Goal: Information Seeking & Learning: Find specific fact

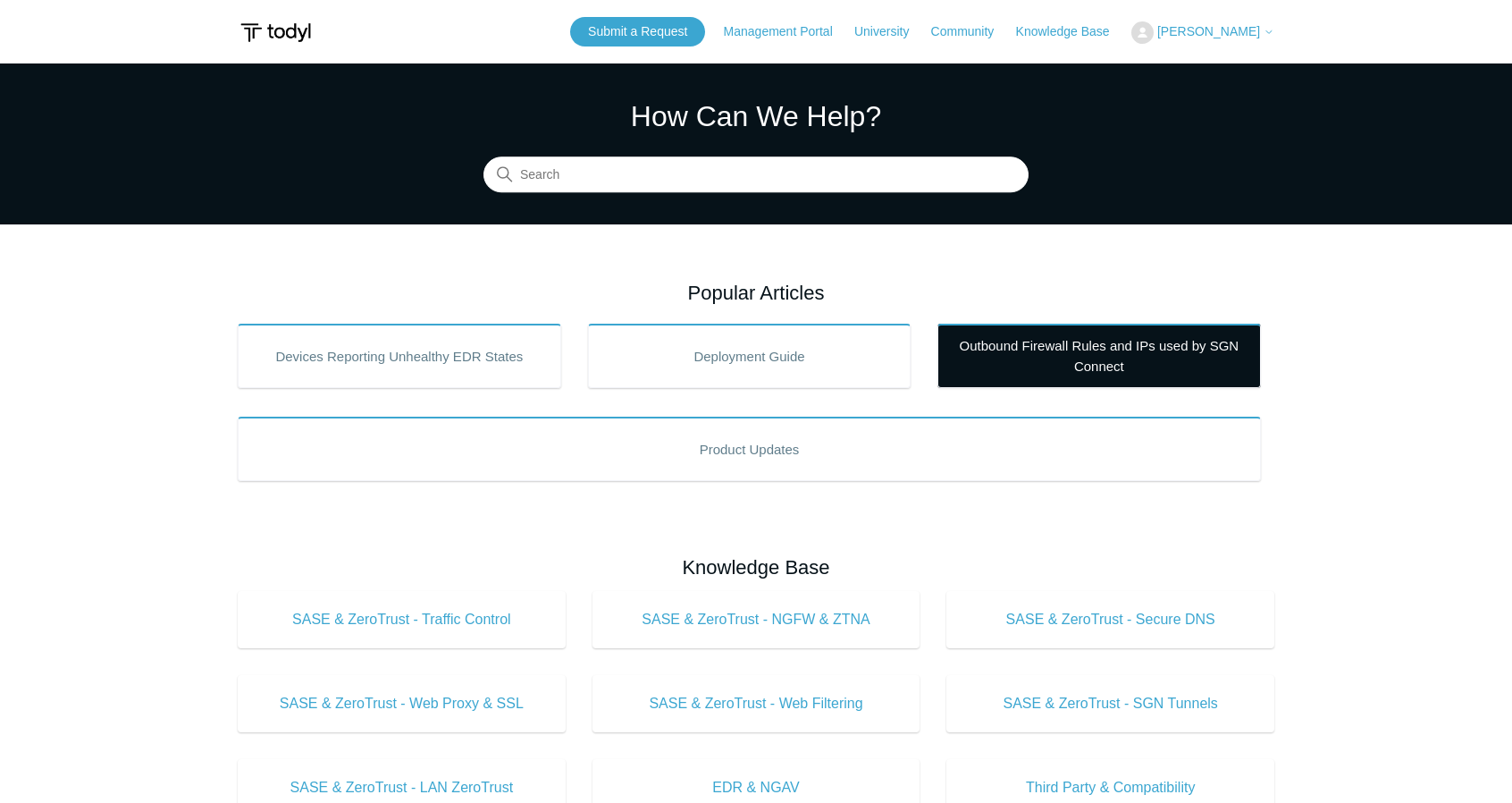
click at [1099, 354] on link "Outbound Firewall Rules and IPs used by SGN Connect" at bounding box center [1099, 356] width 324 height 64
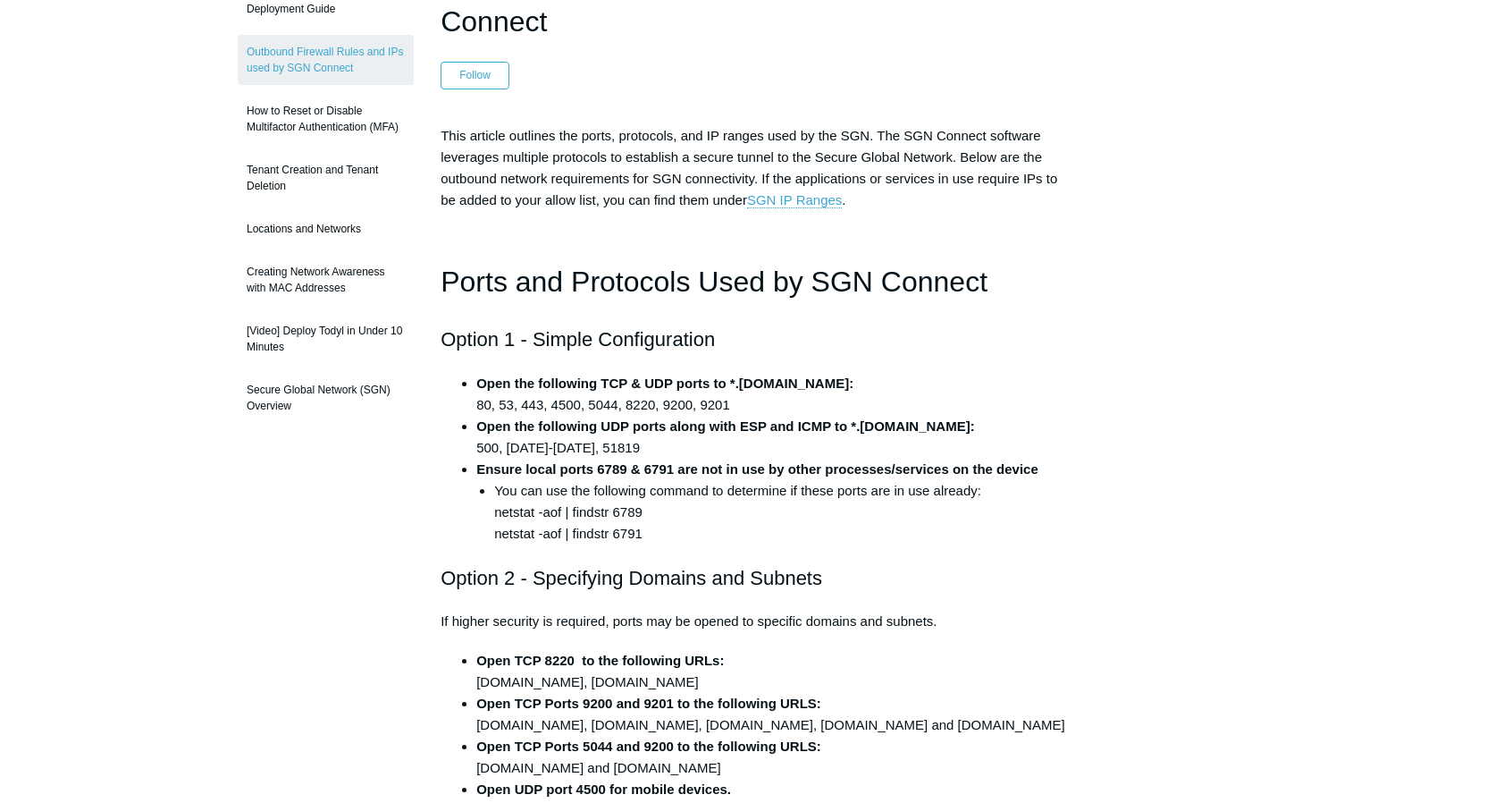
scroll to position [268, 0]
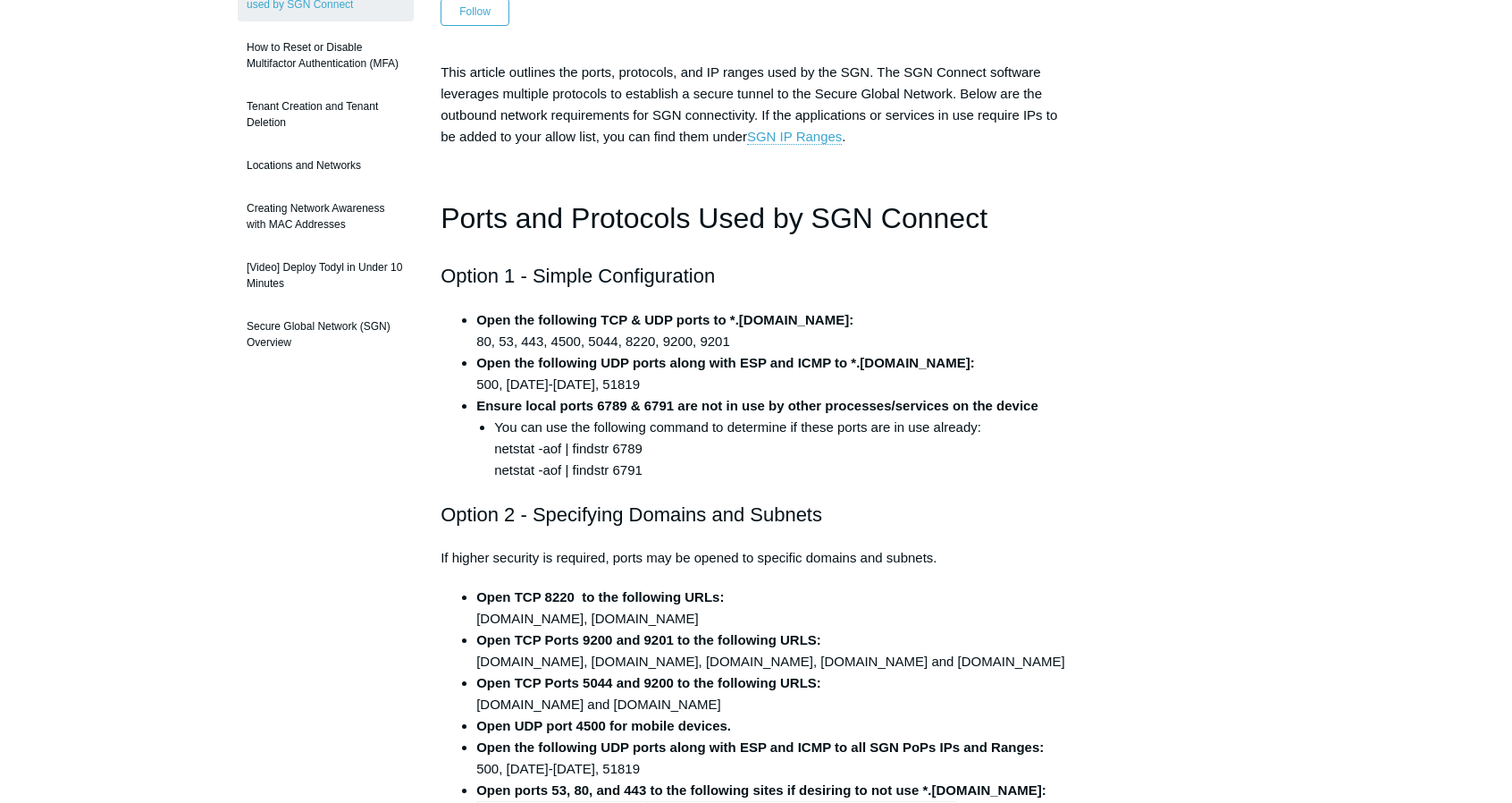
click at [621, 357] on strong "Open the following UDP ports along with ESP and ICMP to *.[DOMAIN_NAME]:" at bounding box center [725, 363] width 499 height 15
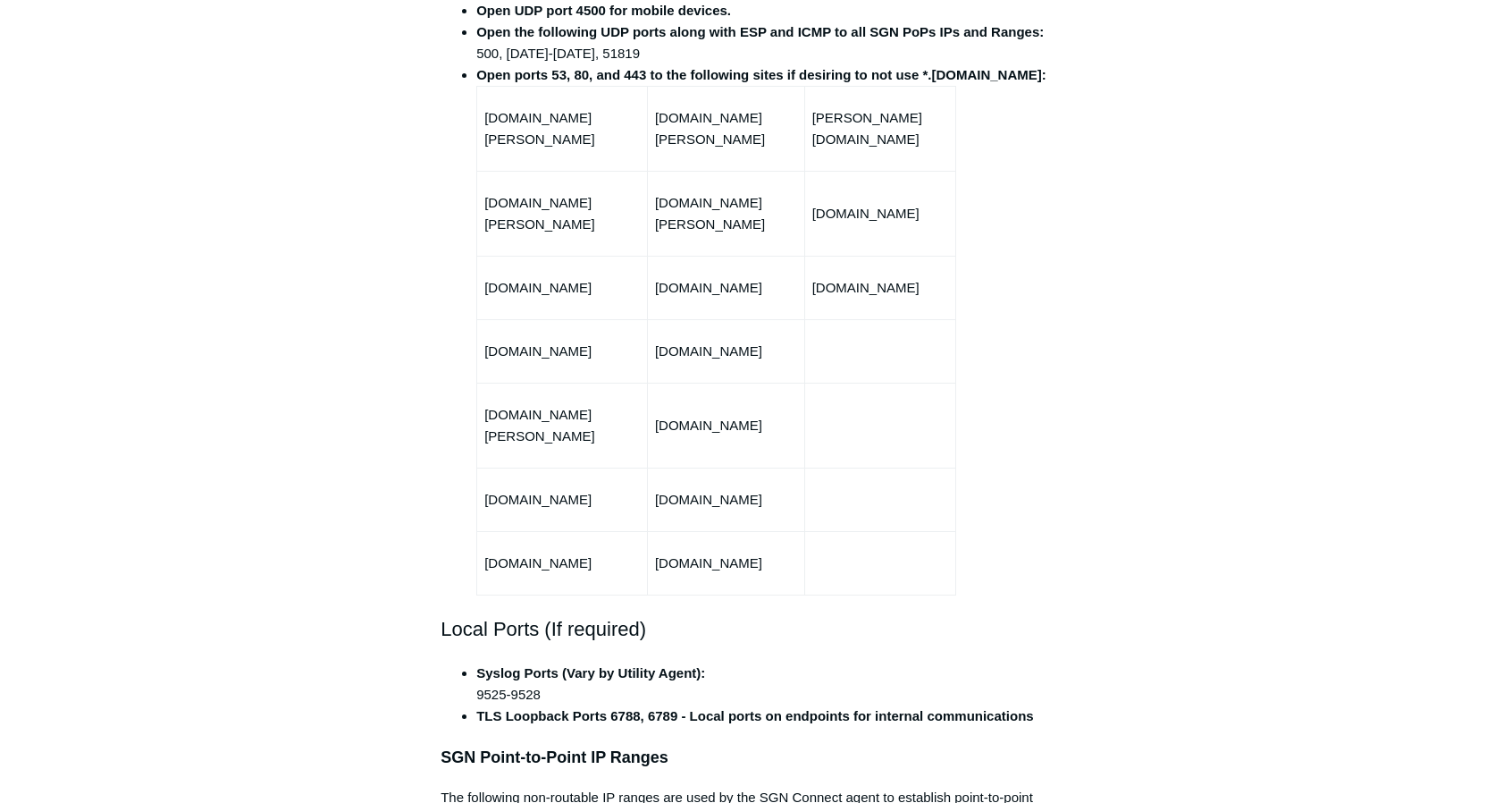
scroll to position [1341, 0]
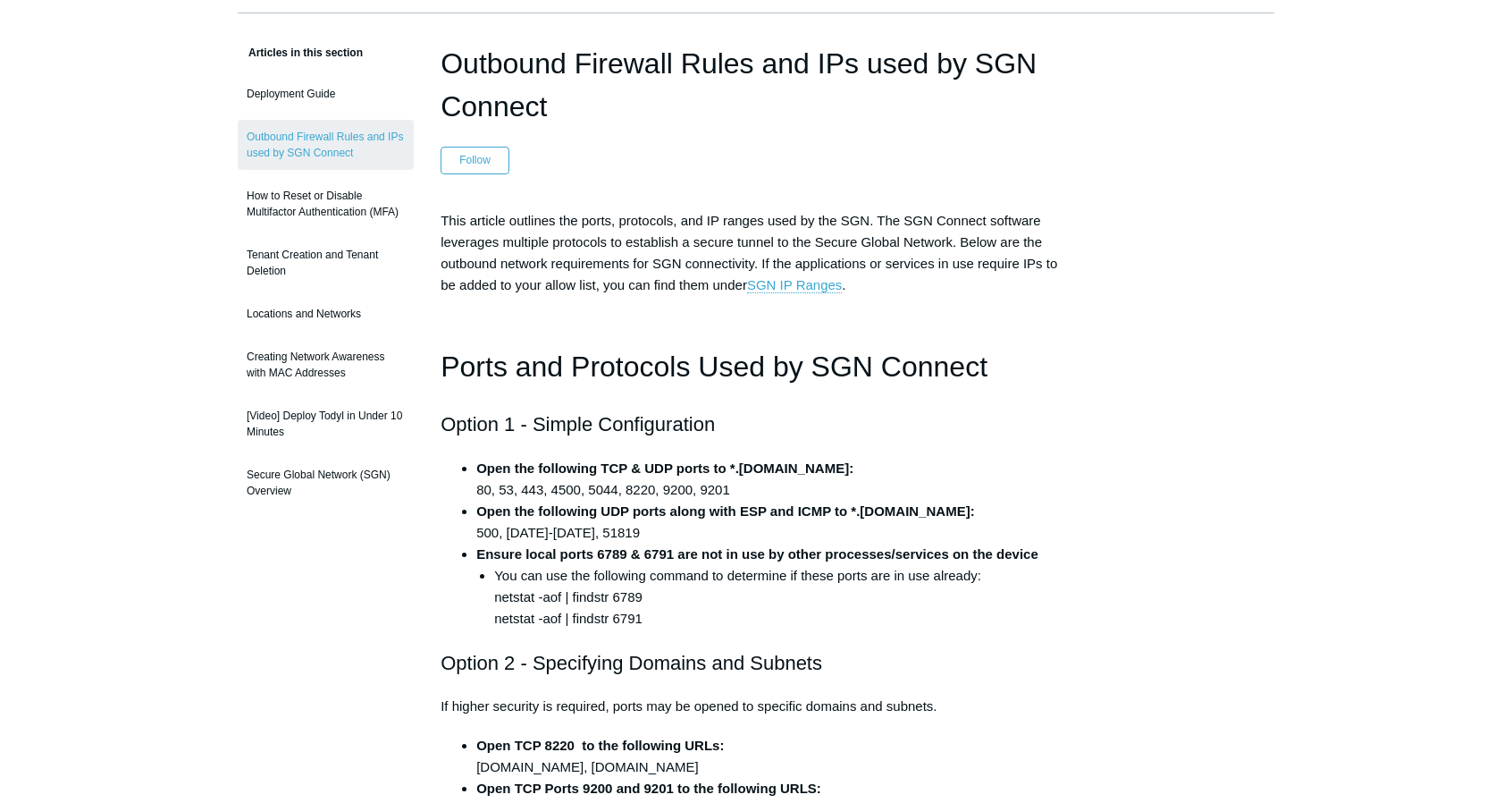
scroll to position [0, 0]
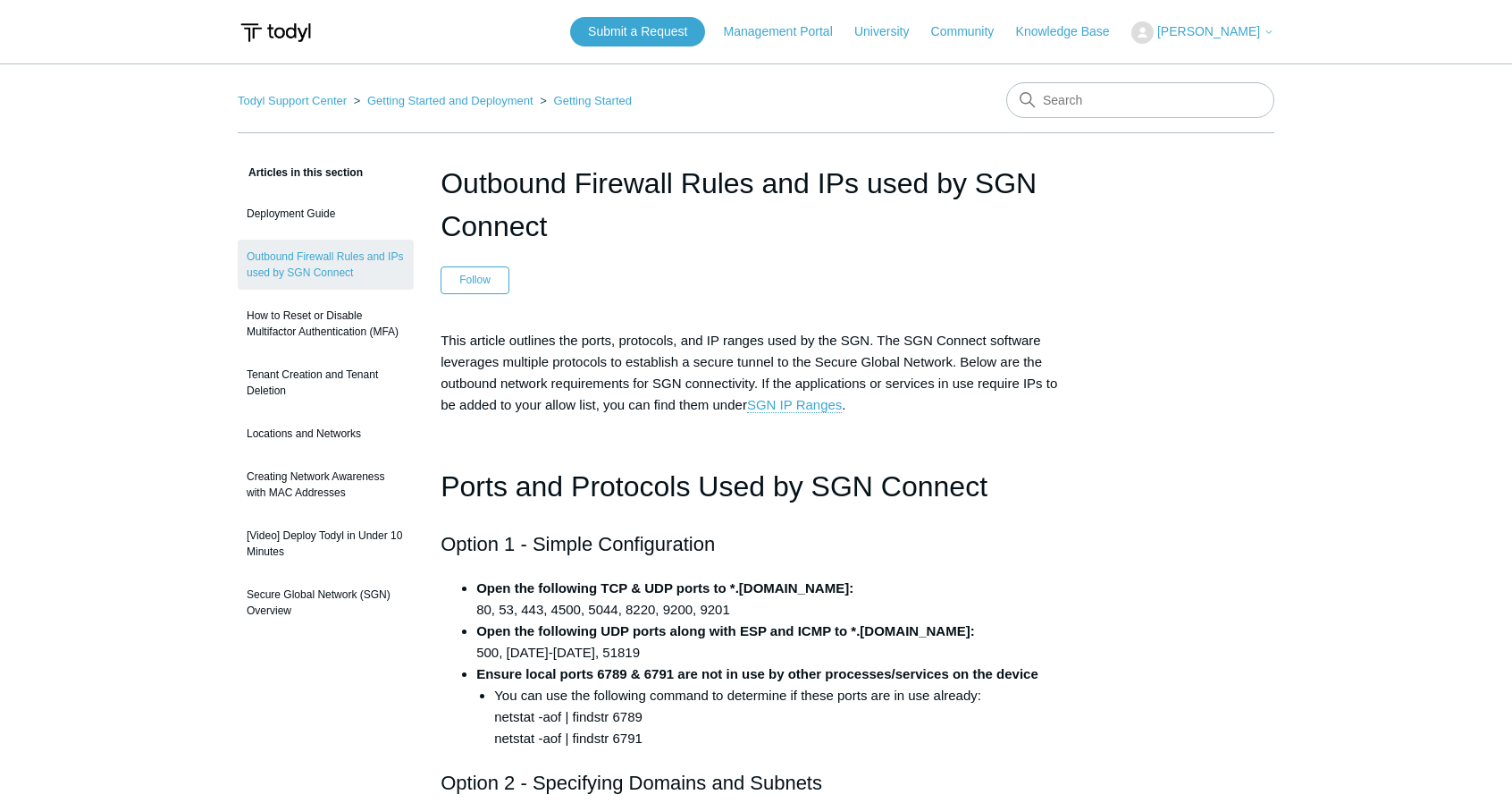
click at [498, 396] on span "This article outlines the ports, protocols, and IP ranges used by the SGN. The …" at bounding box center [749, 372] width 617 height 80
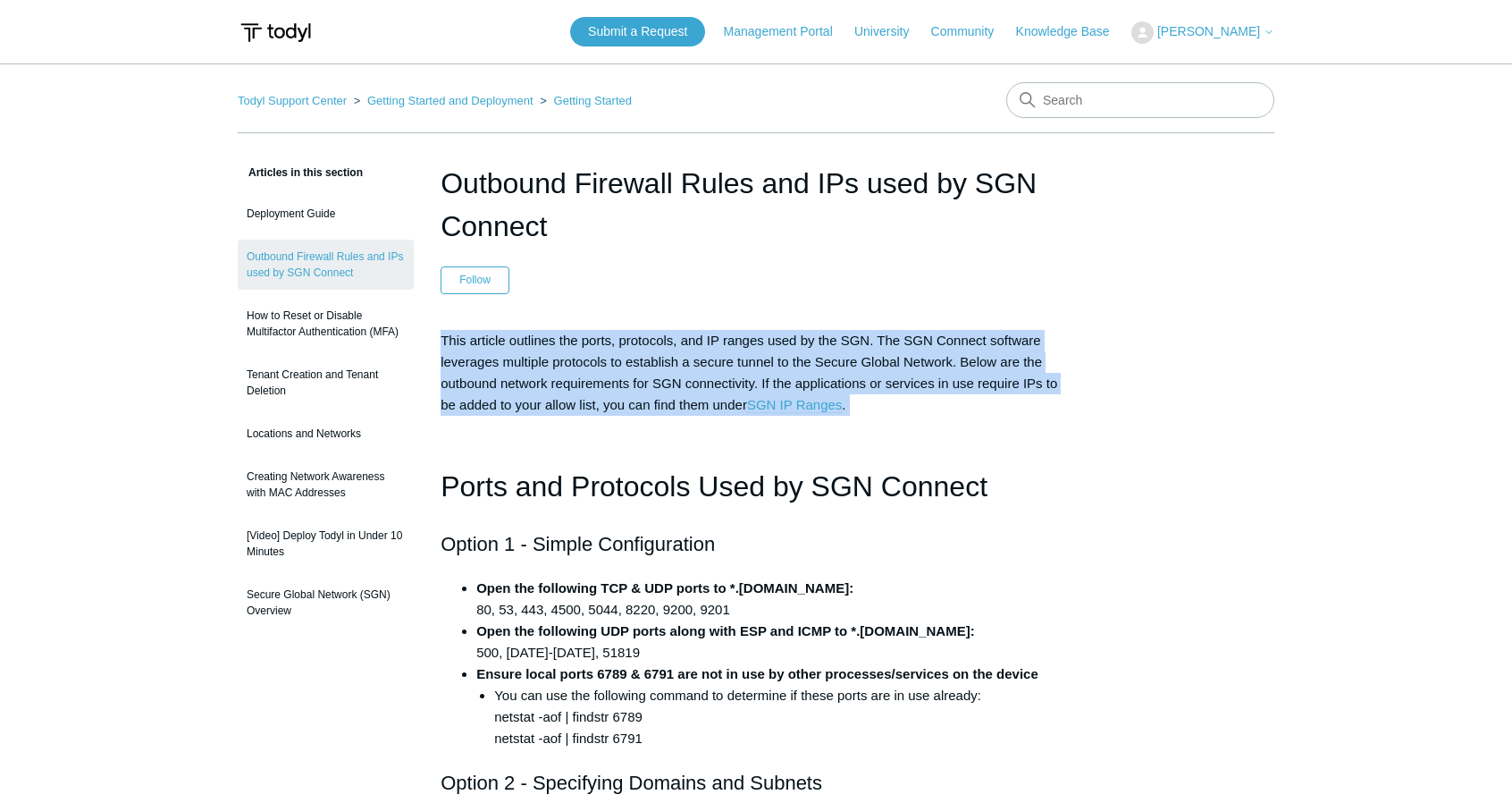
click at [498, 396] on span "This article outlines the ports, protocols, and IP ranges used by the SGN. The …" at bounding box center [749, 372] width 617 height 80
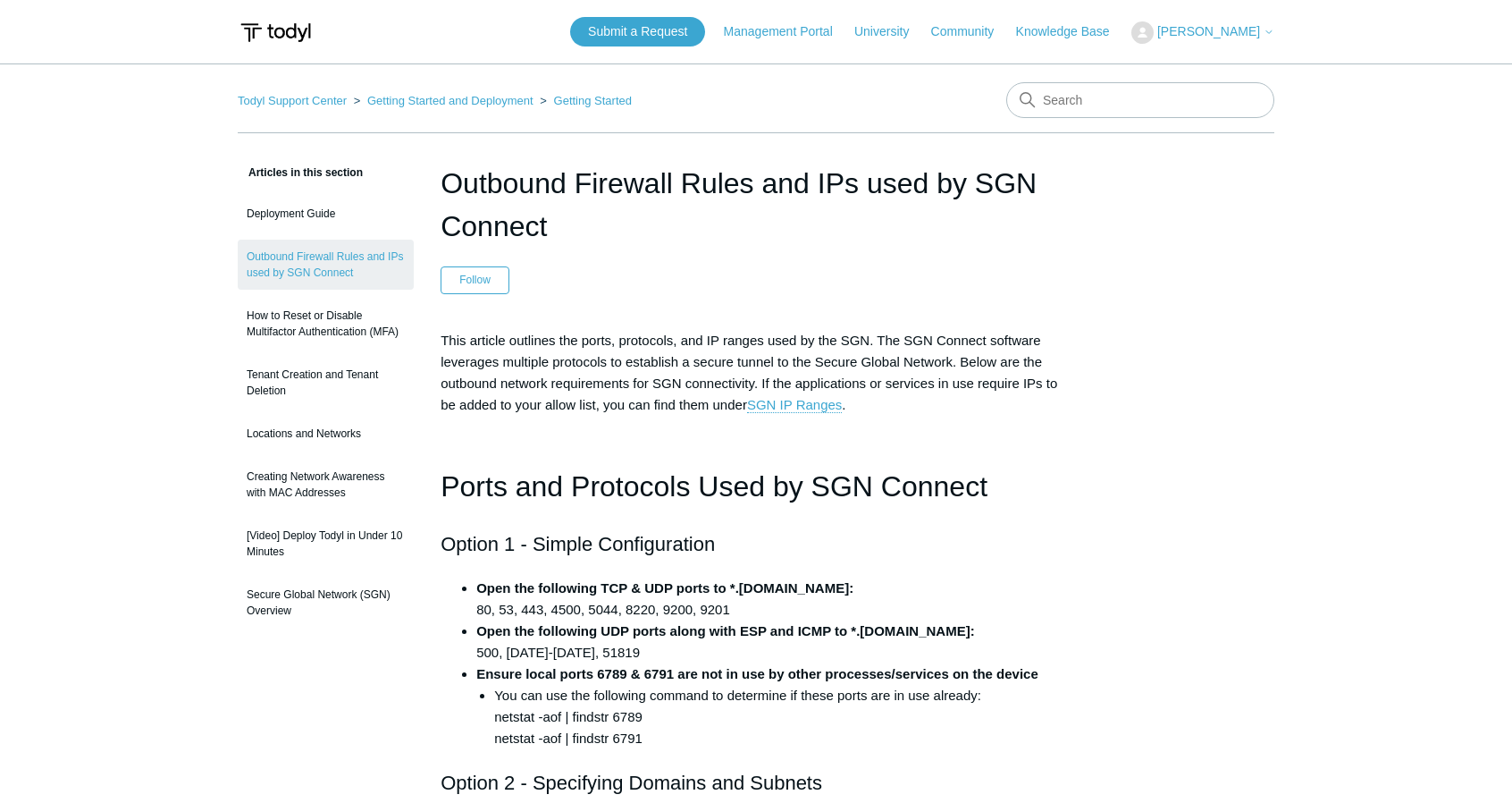
click at [526, 432] on p at bounding box center [756, 439] width 631 height 22
